Goal: Task Accomplishment & Management: Manage account settings

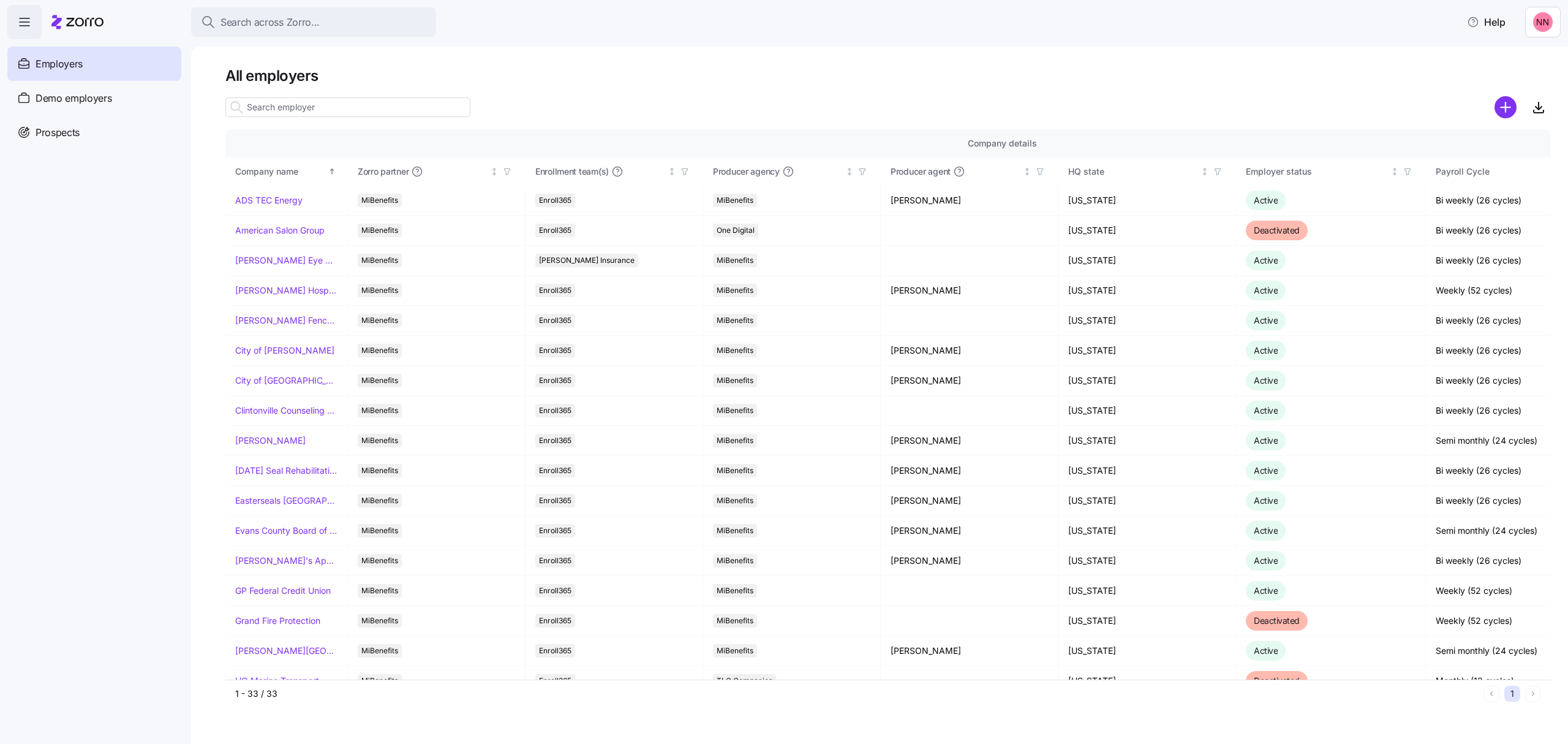
click at [304, 6] on div "Search across Zorro... Help" at bounding box center [784, 22] width 1554 height 35
click at [299, 27] on span "Search across Zorro..." at bounding box center [270, 22] width 100 height 15
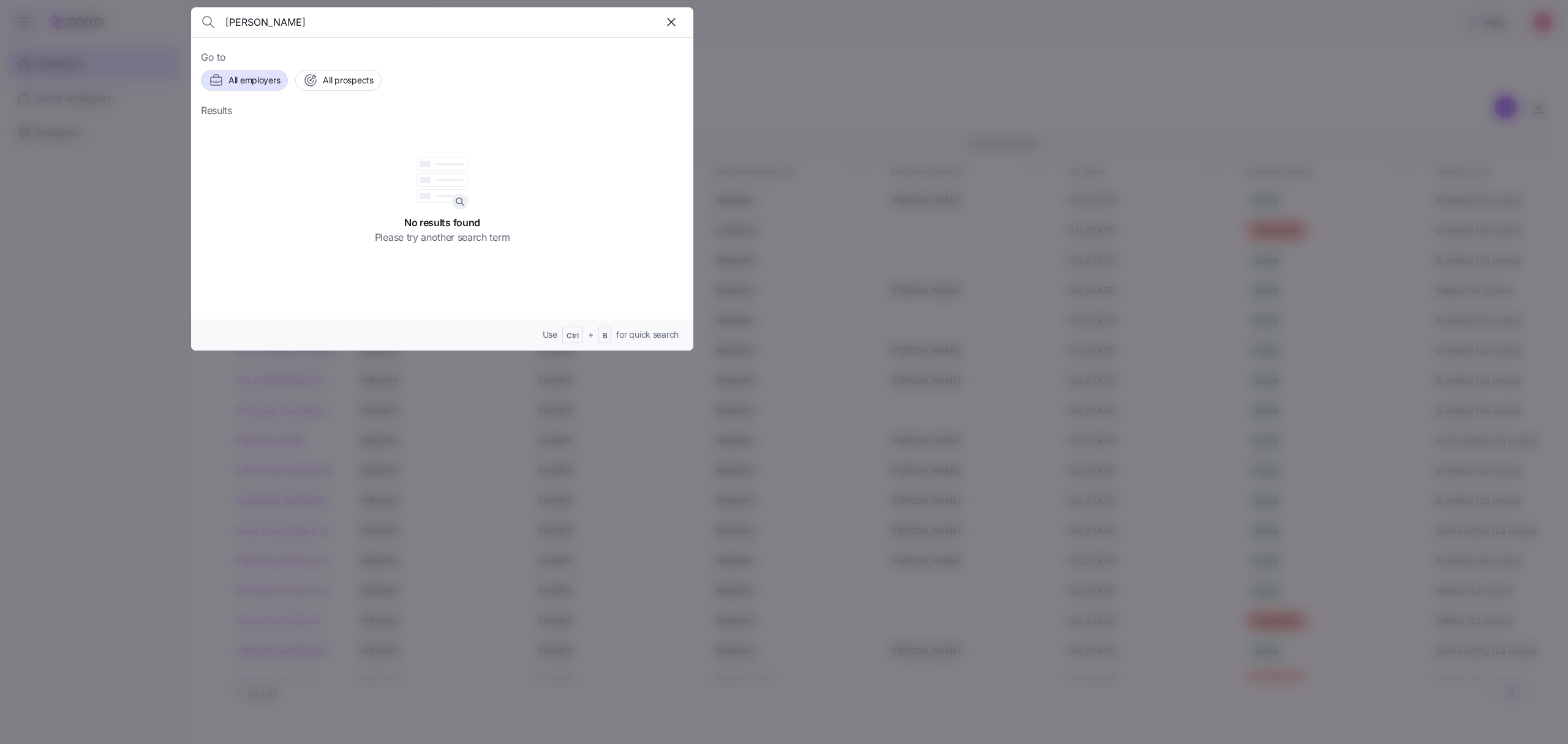
drag, startPoint x: 280, startPoint y: 32, endPoint x: 216, endPoint y: 14, distance: 66.5
click at [216, 14] on div "[PERSON_NAME]" at bounding box center [441, 22] width 482 height 30
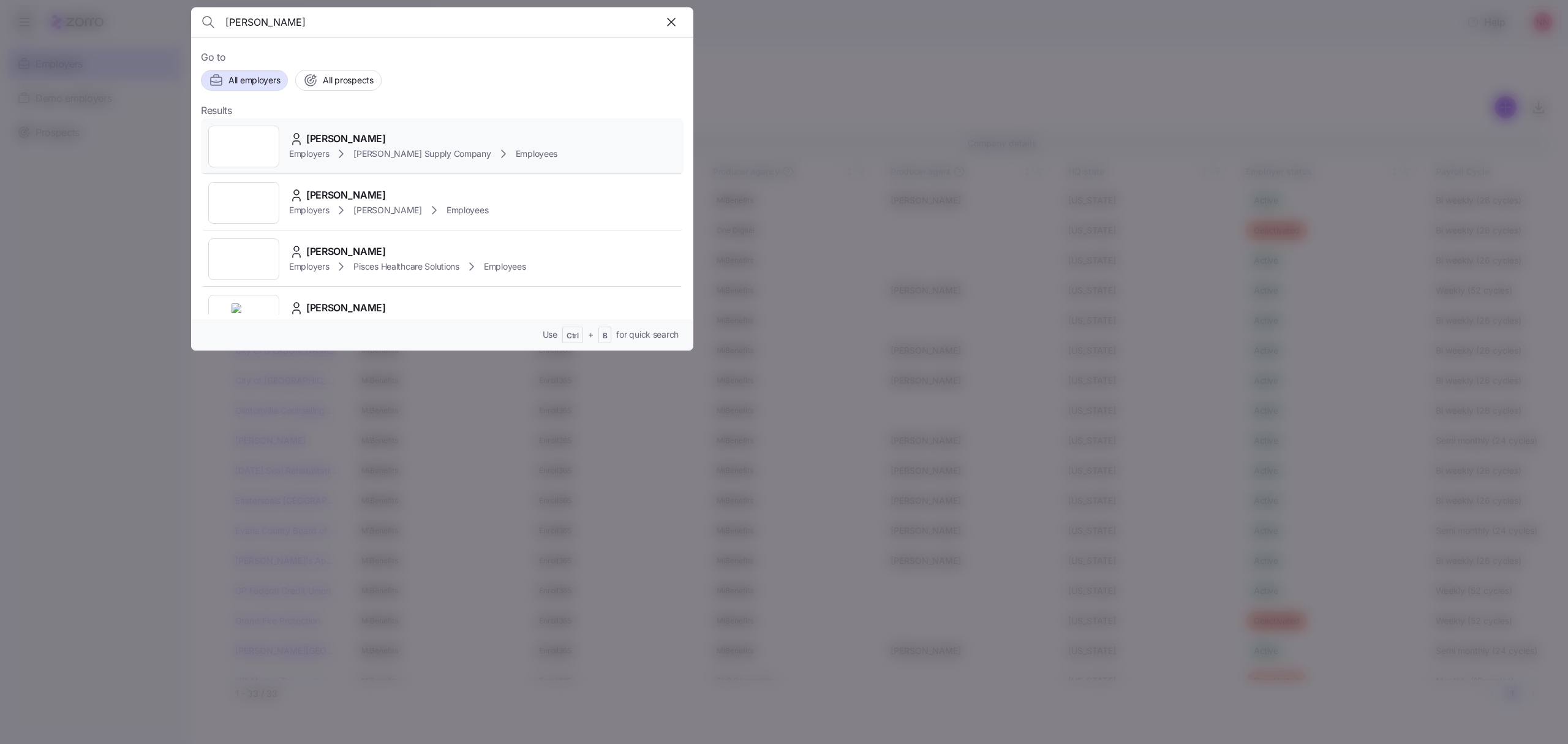
type input "[PERSON_NAME]"
click at [356, 151] on span "[PERSON_NAME] Supply Company" at bounding box center [421, 153] width 137 height 12
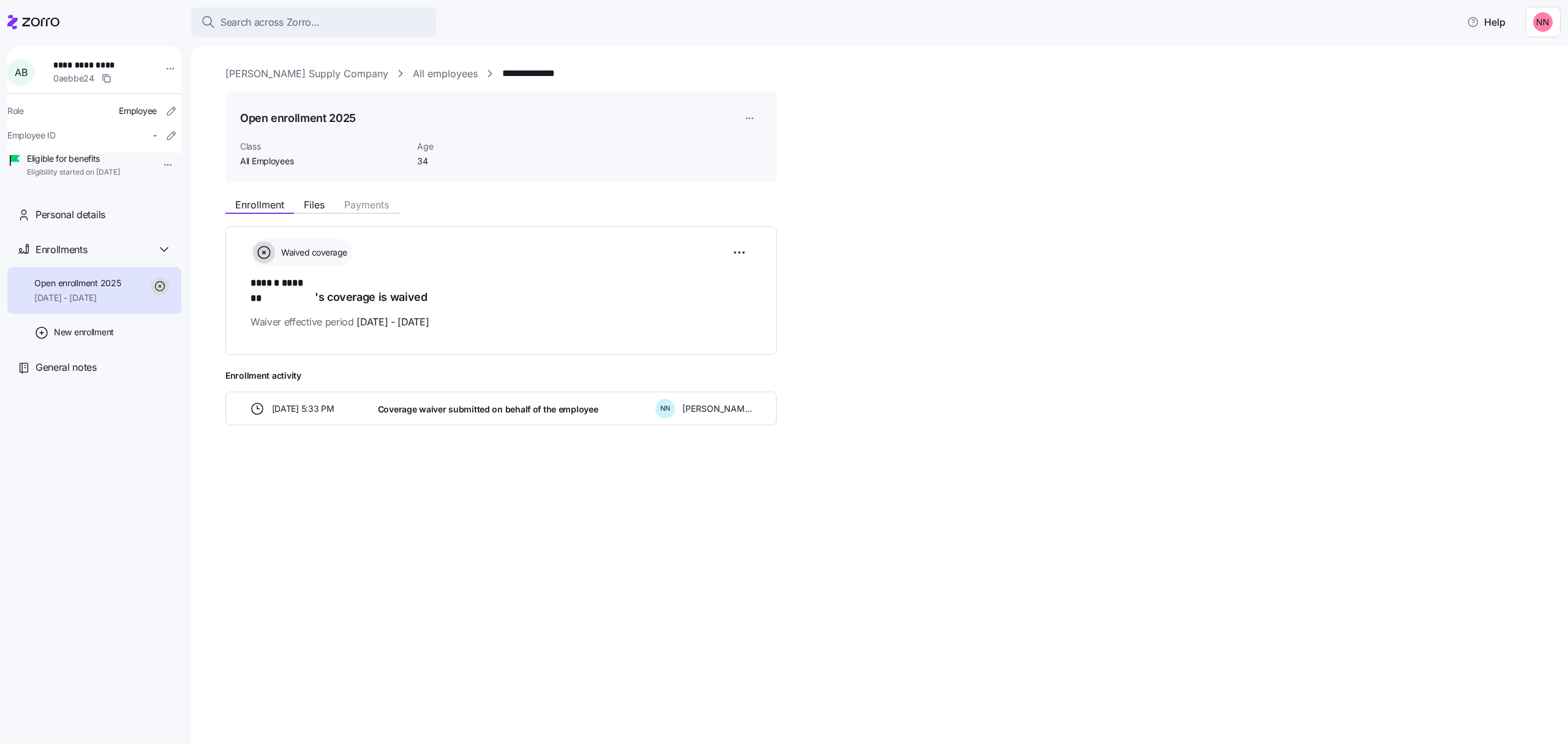
click at [160, 161] on html "**********" at bounding box center [784, 368] width 1568 height 736
click at [169, 193] on div "Terminate employee" at bounding box center [200, 193] width 82 height 14
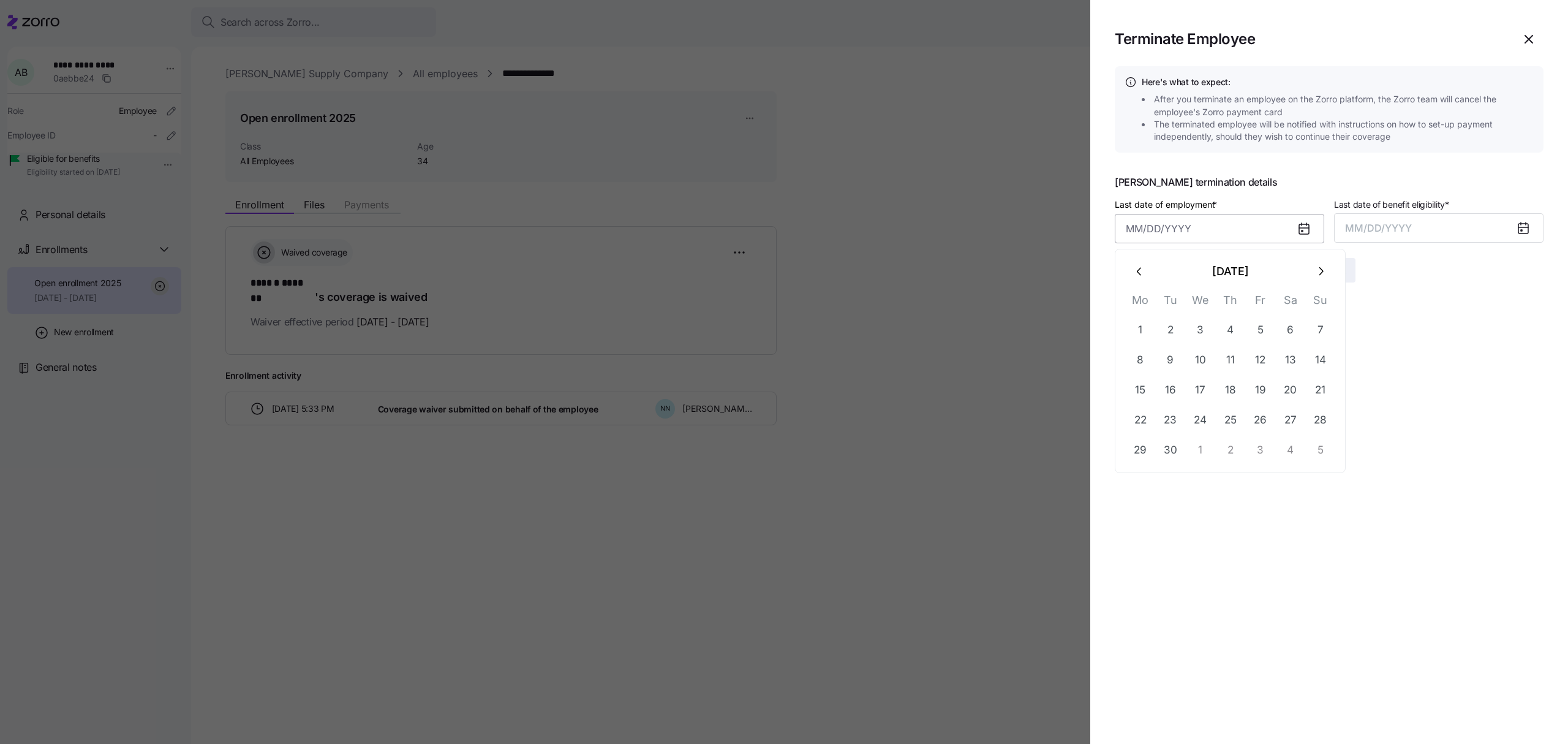
click at [1192, 224] on input "Last date of employment *" at bounding box center [1219, 228] width 209 height 30
drag, startPoint x: 1260, startPoint y: 324, endPoint x: 1274, endPoint y: 309, distance: 20.5
click at [1261, 324] on button "5" at bounding box center [1260, 329] width 30 height 30
type input "[DATE]"
click at [1394, 218] on button "MM/DD/YYYY" at bounding box center [1438, 228] width 209 height 30
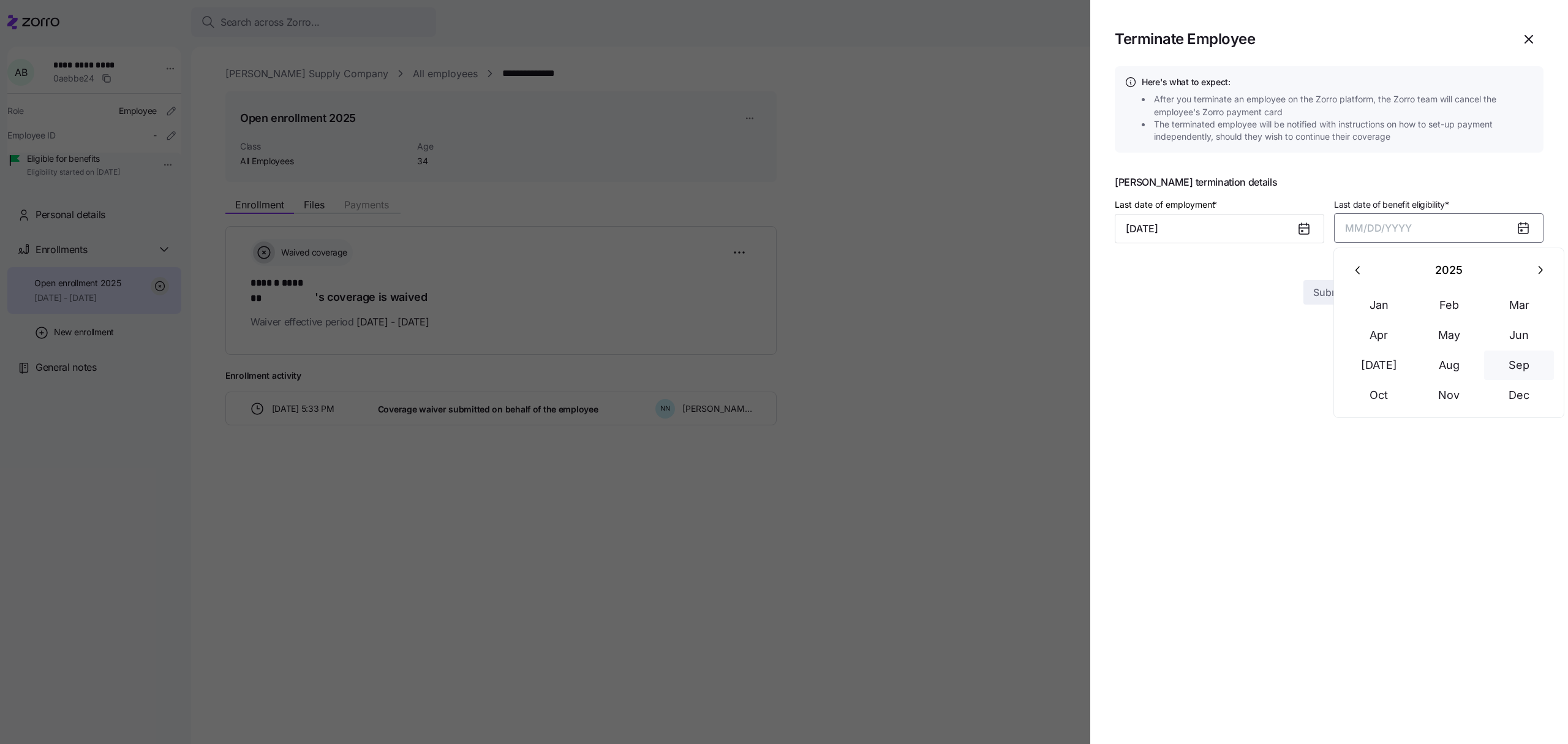
click at [1528, 354] on button "Sep" at bounding box center [1518, 365] width 70 height 30
click at [1328, 255] on div at bounding box center [1329, 250] width 429 height 14
click at [1328, 270] on span "Submit" at bounding box center [1329, 270] width 32 height 14
